Goal: Task Accomplishment & Management: Manage account settings

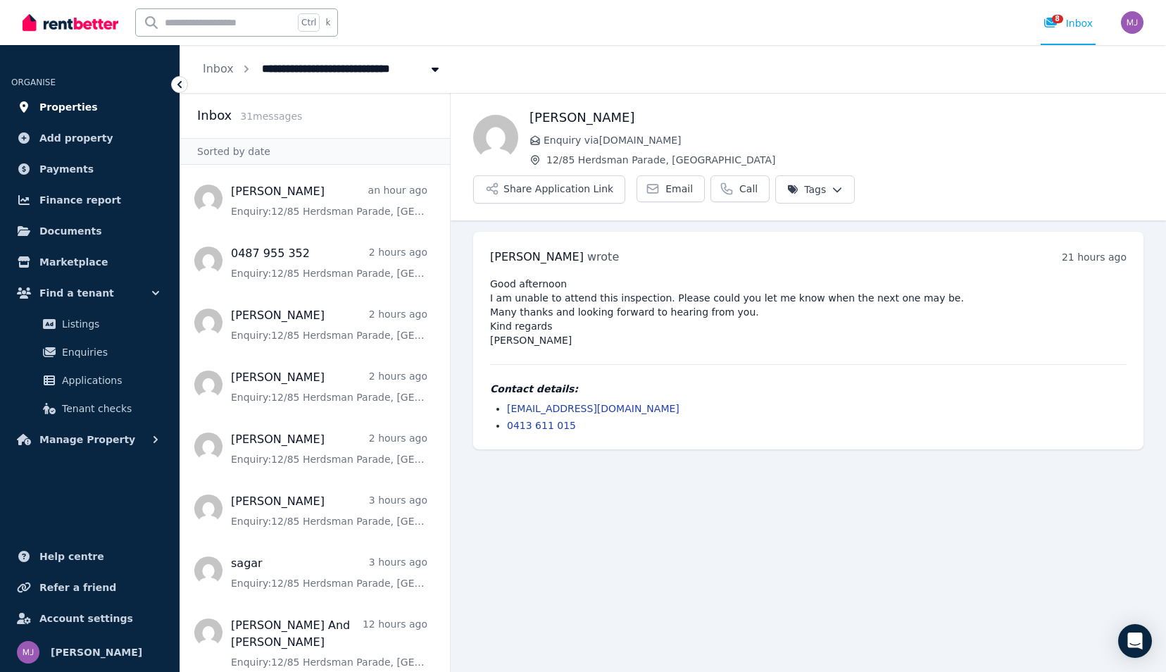
click at [46, 106] on span "Properties" at bounding box center [68, 107] width 58 height 17
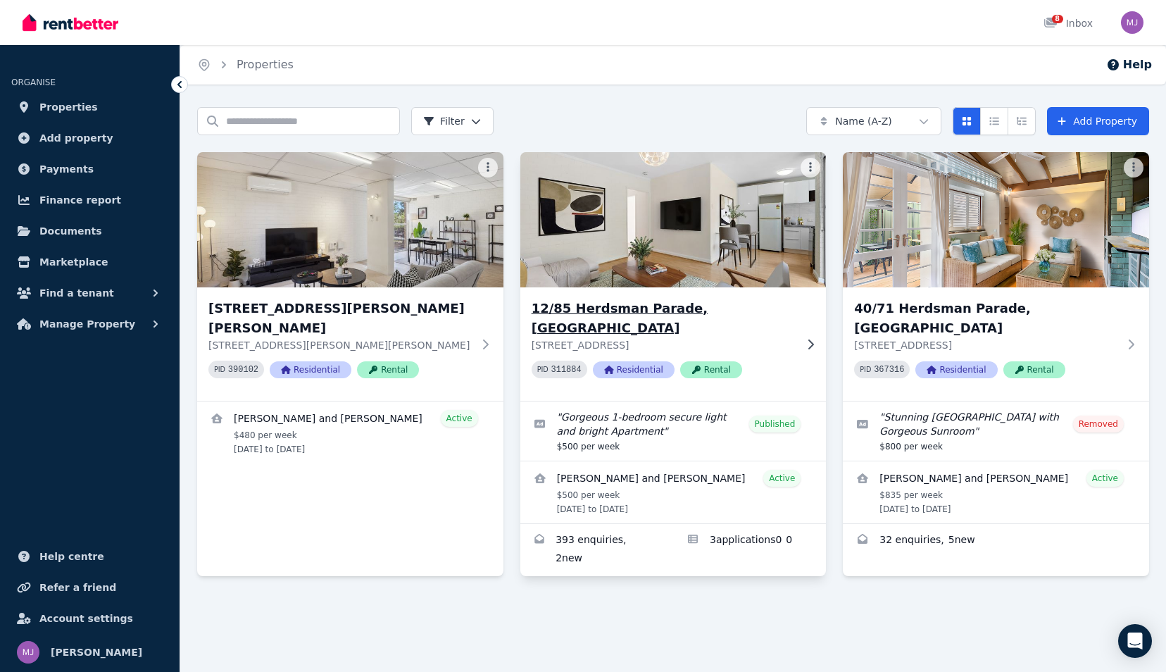
click at [604, 313] on h3 "12/85 Herdsman Parade, [GEOGRAPHIC_DATA]" at bounding box center [664, 318] width 264 height 39
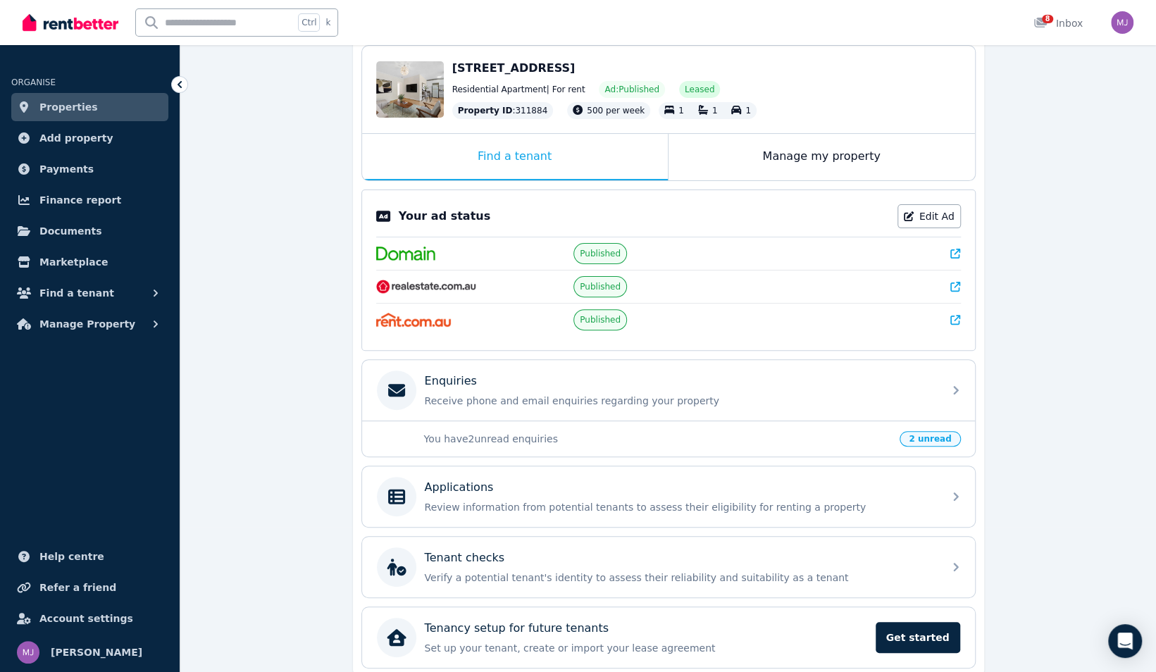
scroll to position [195, 0]
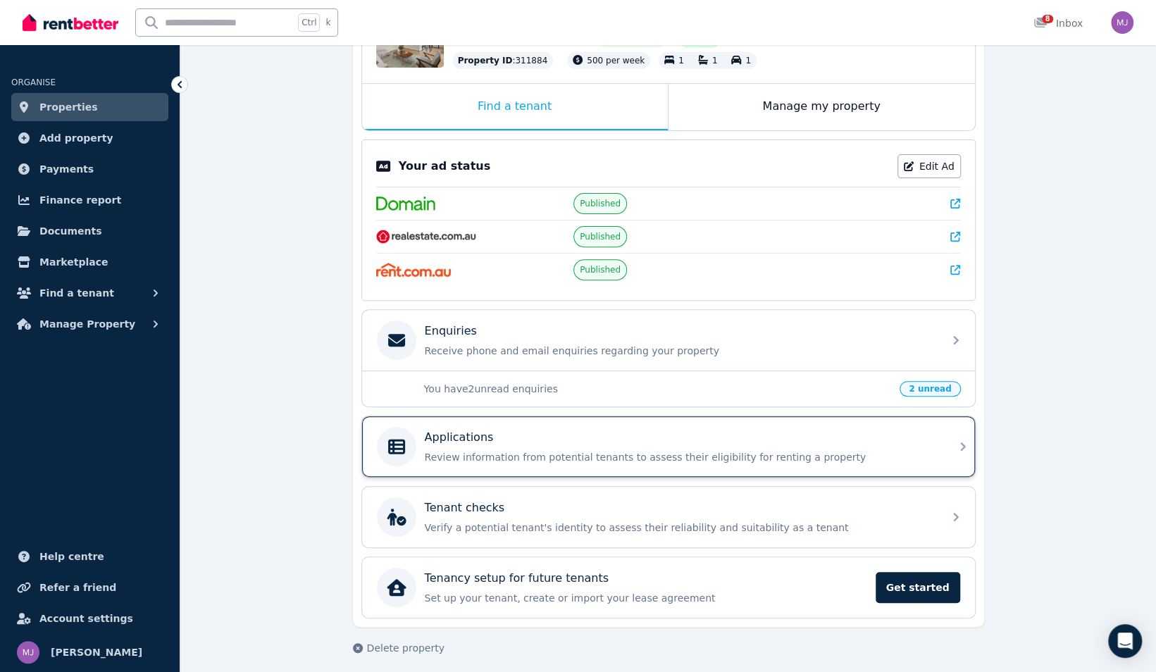
click at [637, 458] on div "Applications Review information from potential tenants to assess their eligibil…" at bounding box center [656, 446] width 558 height 39
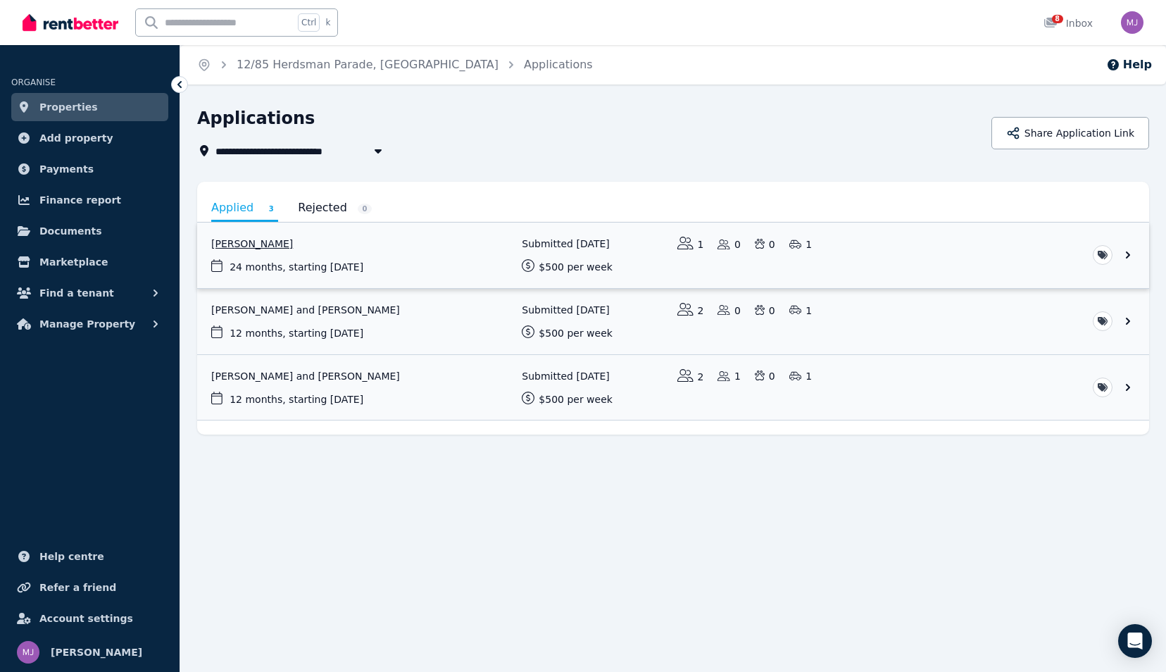
click at [288, 261] on link "View application: Aaron Teaia" at bounding box center [673, 255] width 952 height 65
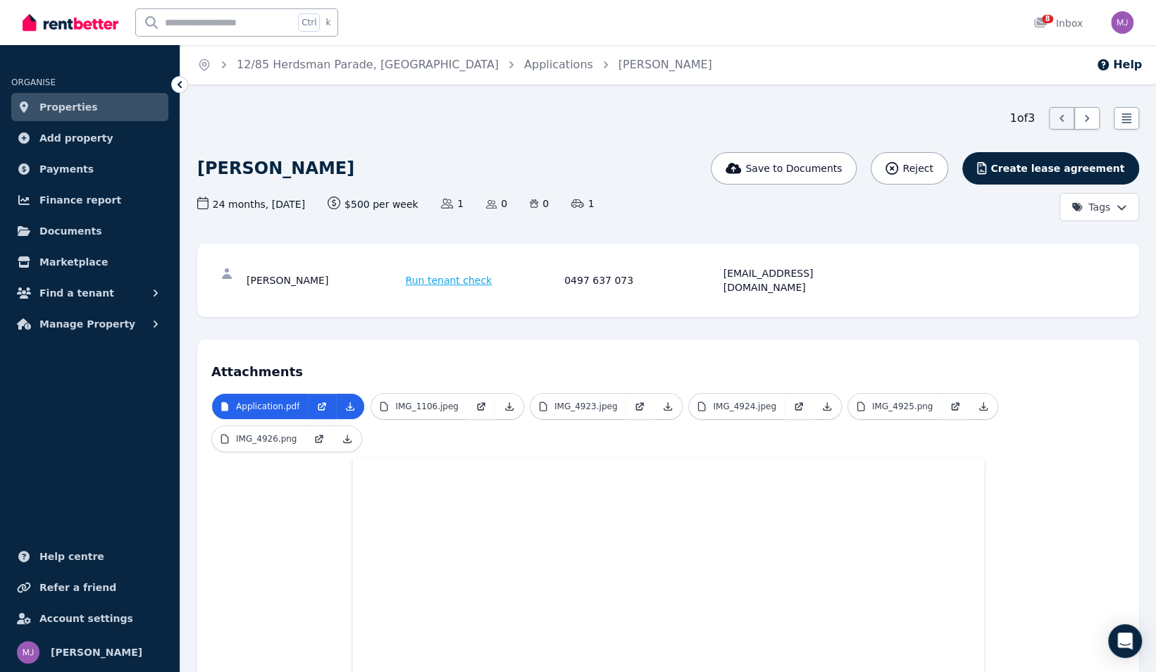
click at [72, 104] on span "Properties" at bounding box center [68, 107] width 58 height 17
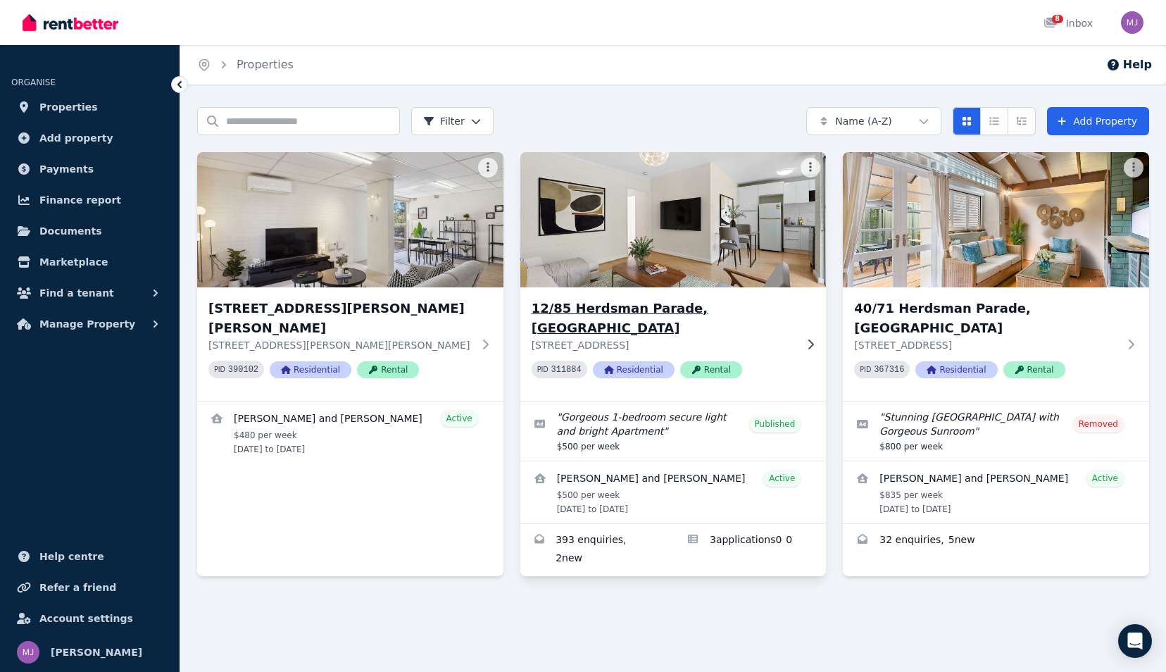
click at [642, 314] on h3 "12/85 Herdsman Parade, [GEOGRAPHIC_DATA]" at bounding box center [664, 318] width 264 height 39
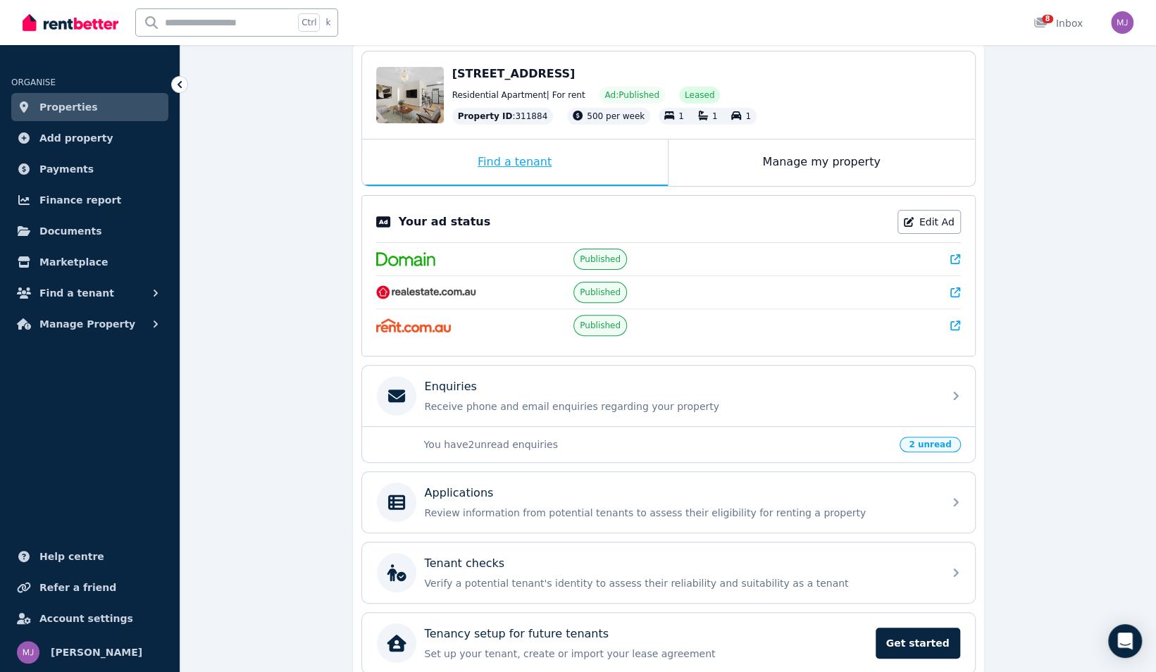
scroll to position [195, 0]
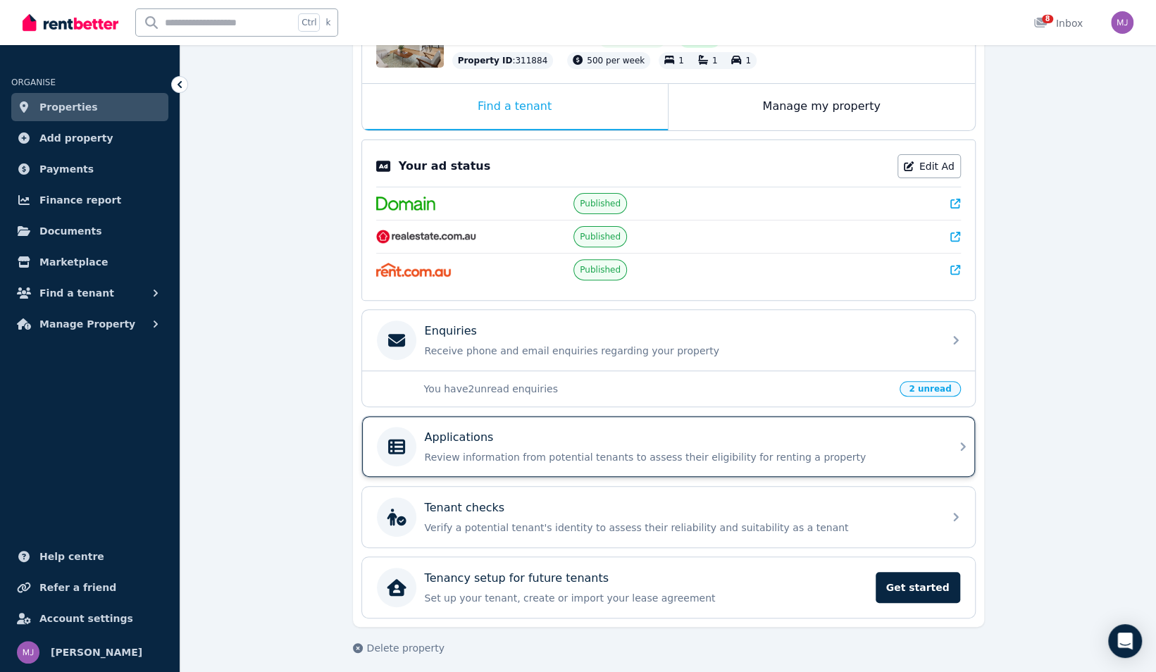
click at [589, 461] on div "Applications Review information from potential tenants to assess their eligibil…" at bounding box center [668, 446] width 613 height 61
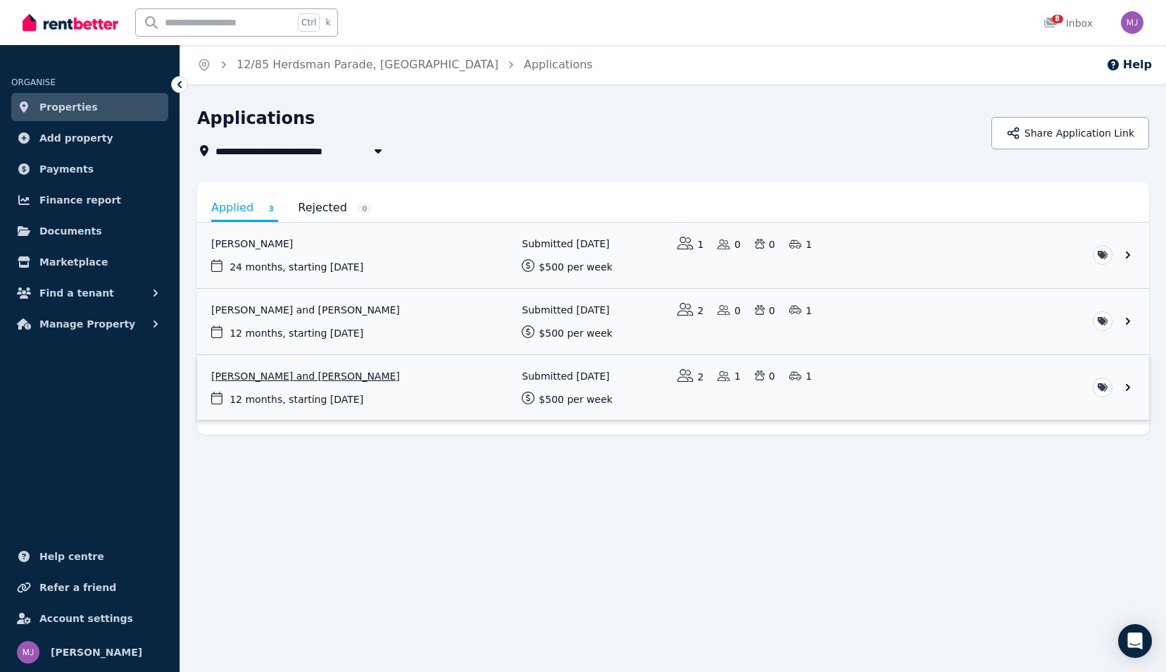
click at [320, 400] on link "View application: Mauricio Romero and Angie Gracia santos" at bounding box center [673, 387] width 952 height 65
